Goal: Find specific fact: Find specific fact

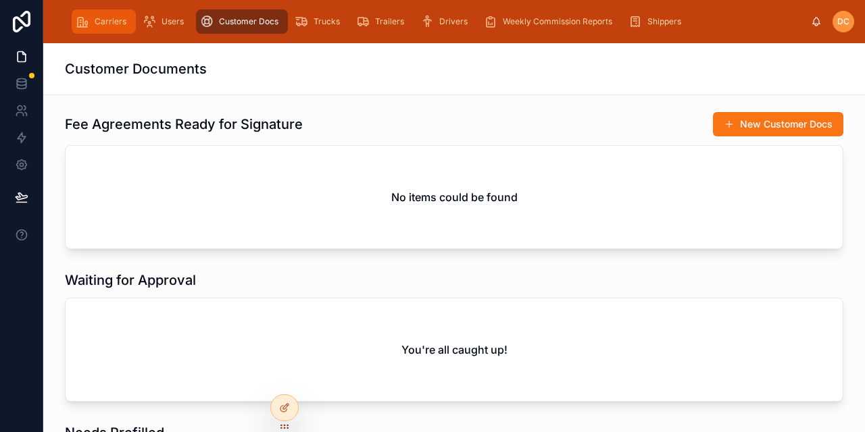
click at [105, 19] on span "Carriers" at bounding box center [111, 21] width 32 height 11
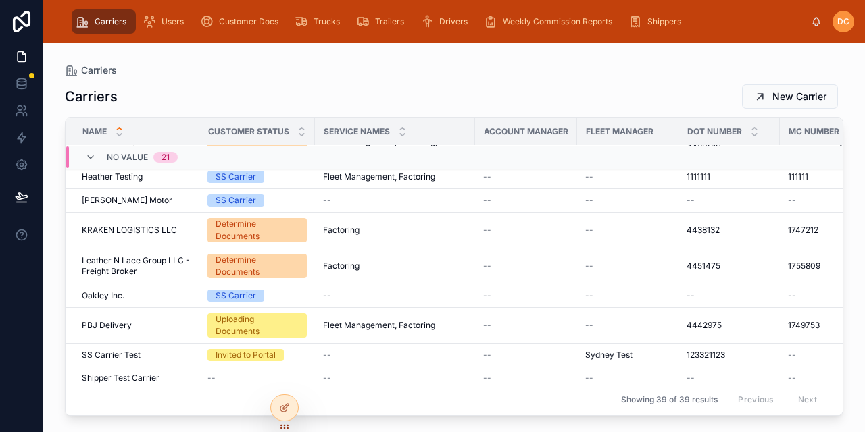
scroll to position [892, 0]
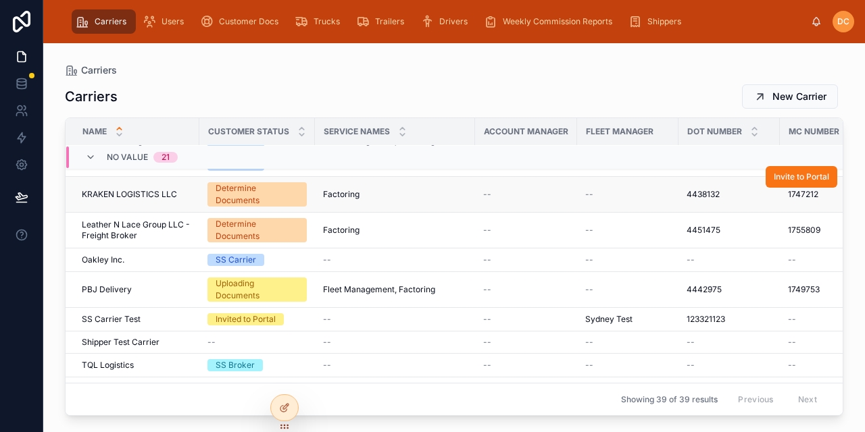
click at [245, 185] on div "Determine Documents" at bounding box center [256, 194] width 83 height 24
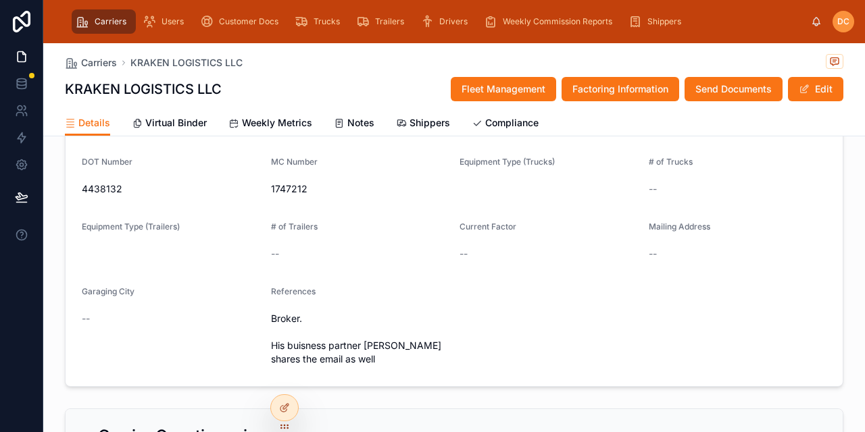
scroll to position [135, 0]
drag, startPoint x: 123, startPoint y: 195, endPoint x: 72, endPoint y: 192, distance: 51.4
click at [72, 192] on form "Account Manager -- Trail Boss [PERSON_NAME] Service Names Factoring Onboarding …" at bounding box center [454, 233] width 777 height 311
copy span "4438132"
